Goal: Transaction & Acquisition: Purchase product/service

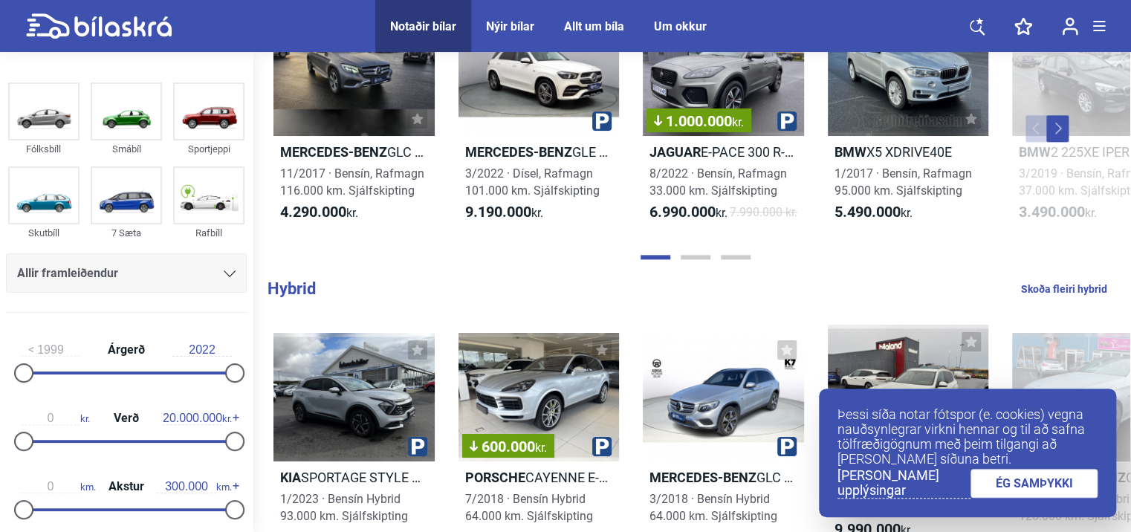
scroll to position [817, 0]
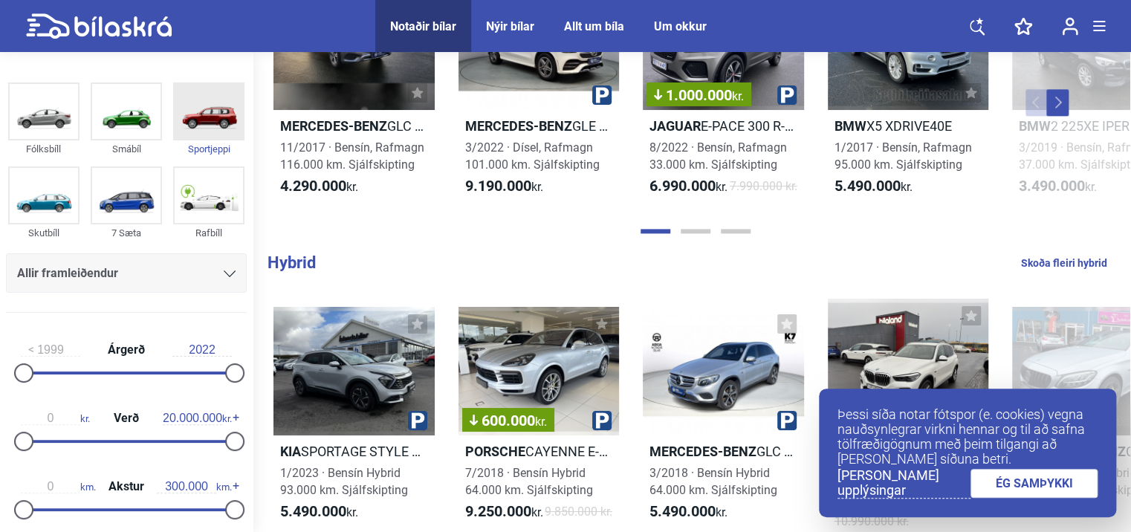
click at [217, 124] on img at bounding box center [209, 111] width 68 height 55
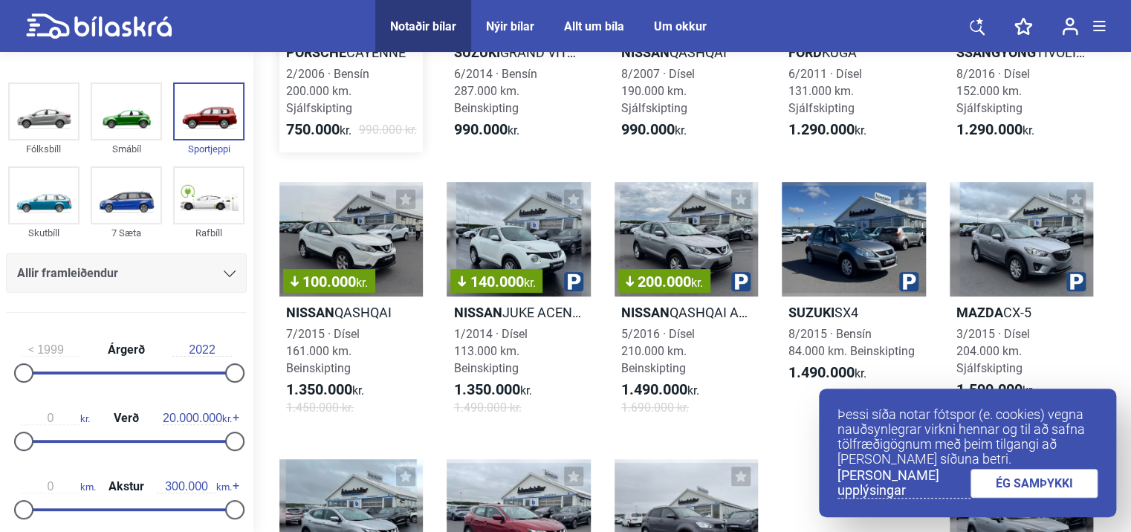
scroll to position [446, 0]
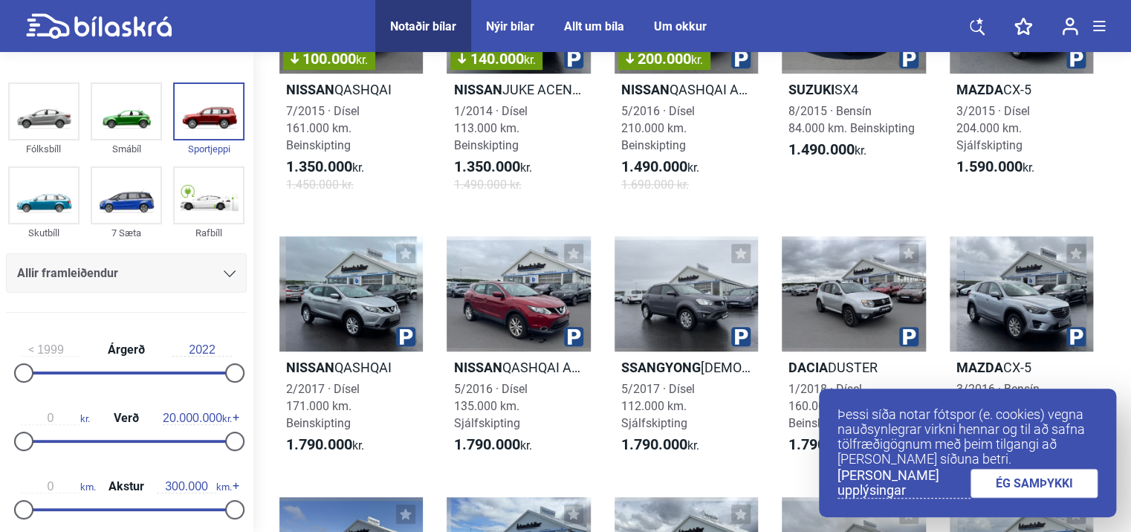
click at [1037, 478] on link "ÉG SAMÞYKKI" at bounding box center [1034, 483] width 128 height 29
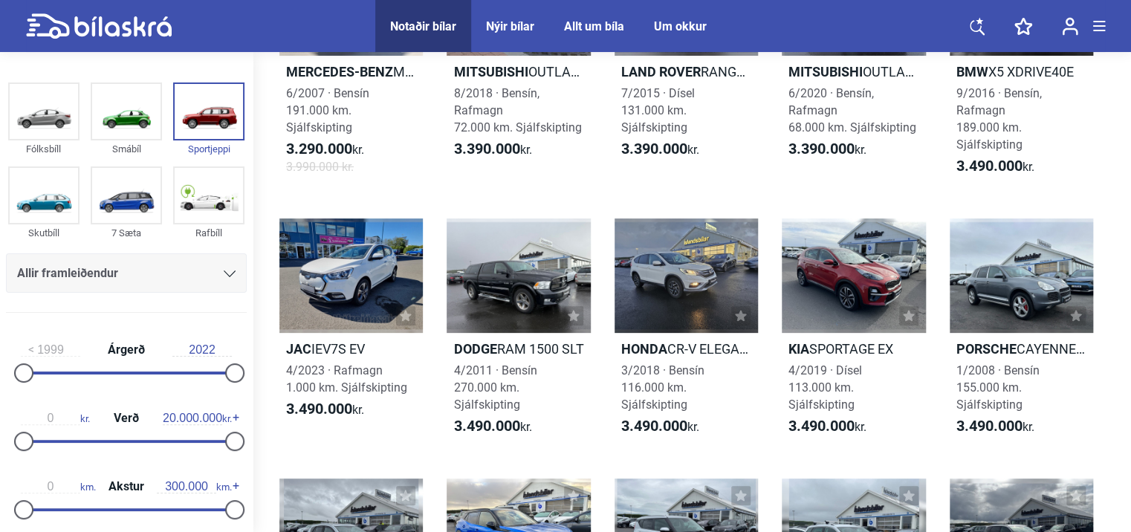
scroll to position [2897, 0]
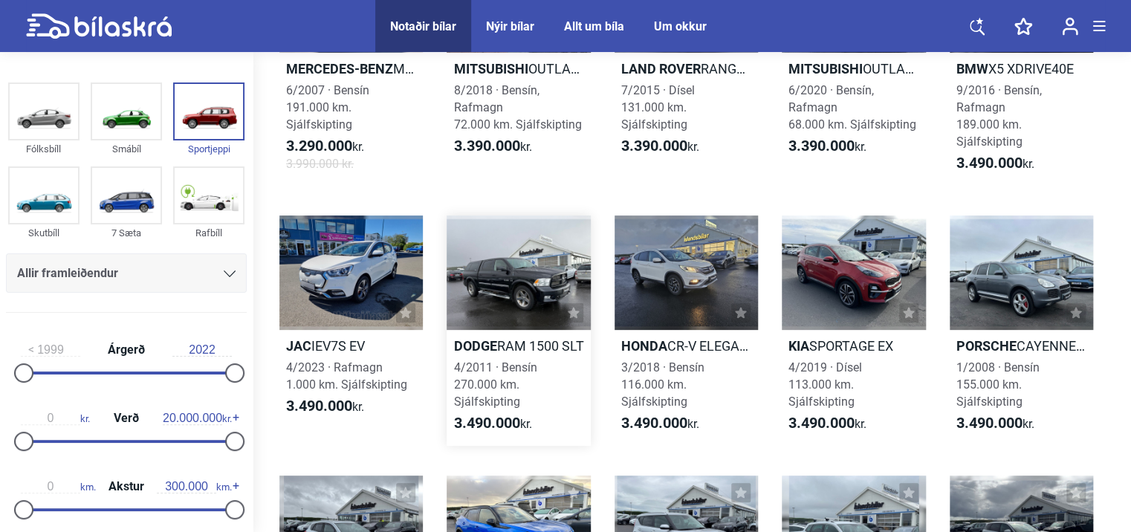
click at [492, 338] on b "Dodge" at bounding box center [474, 346] width 43 height 16
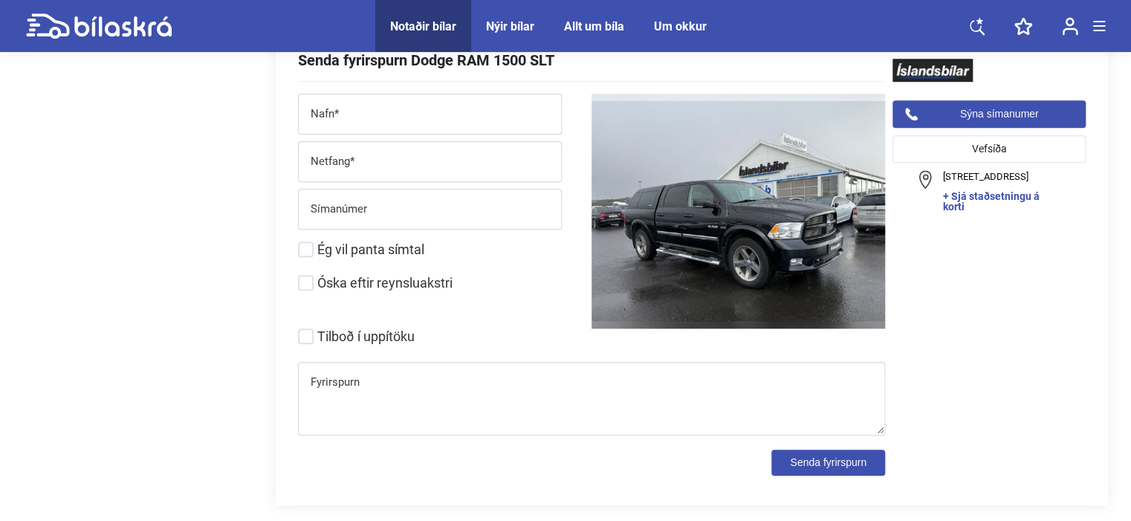
scroll to position [6240, 0]
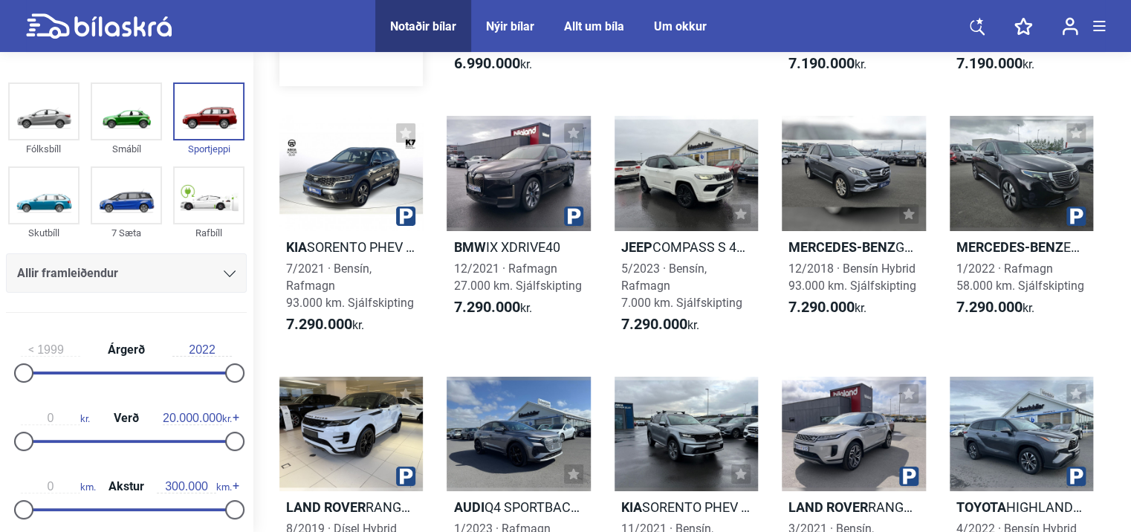
scroll to position [11144, 0]
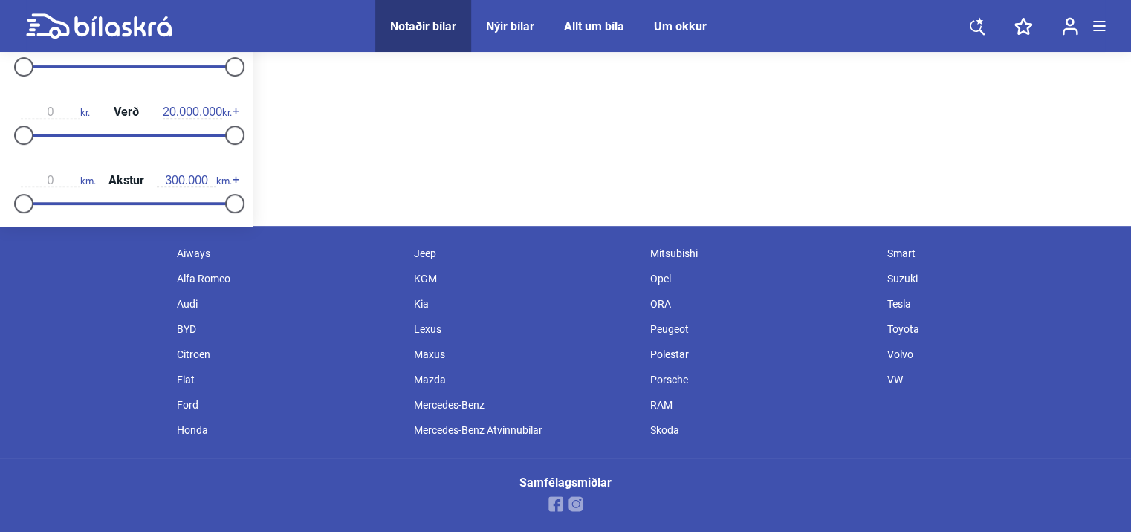
scroll to position [309, 0]
